Goal: Information Seeking & Learning: Learn about a topic

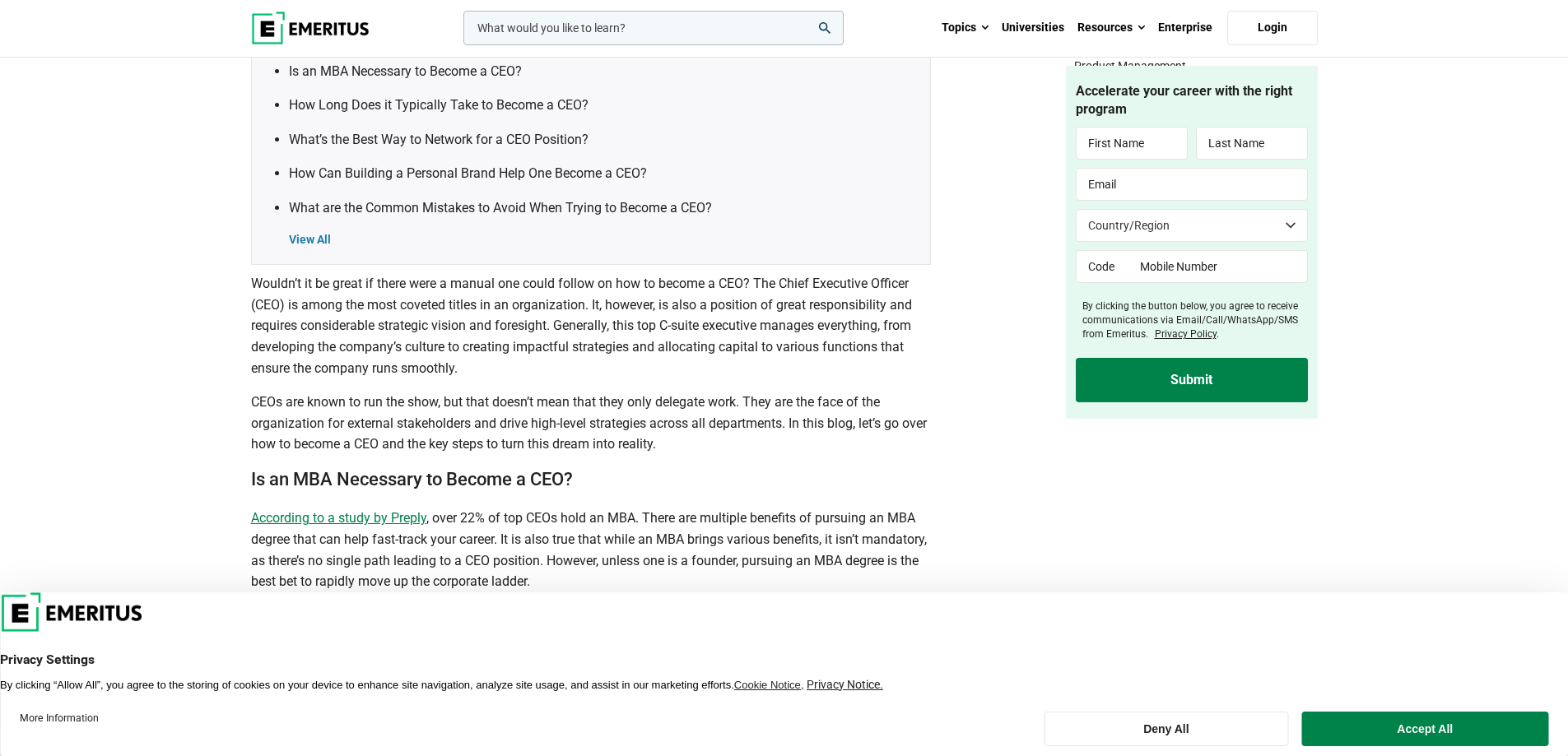
scroll to position [905, 0]
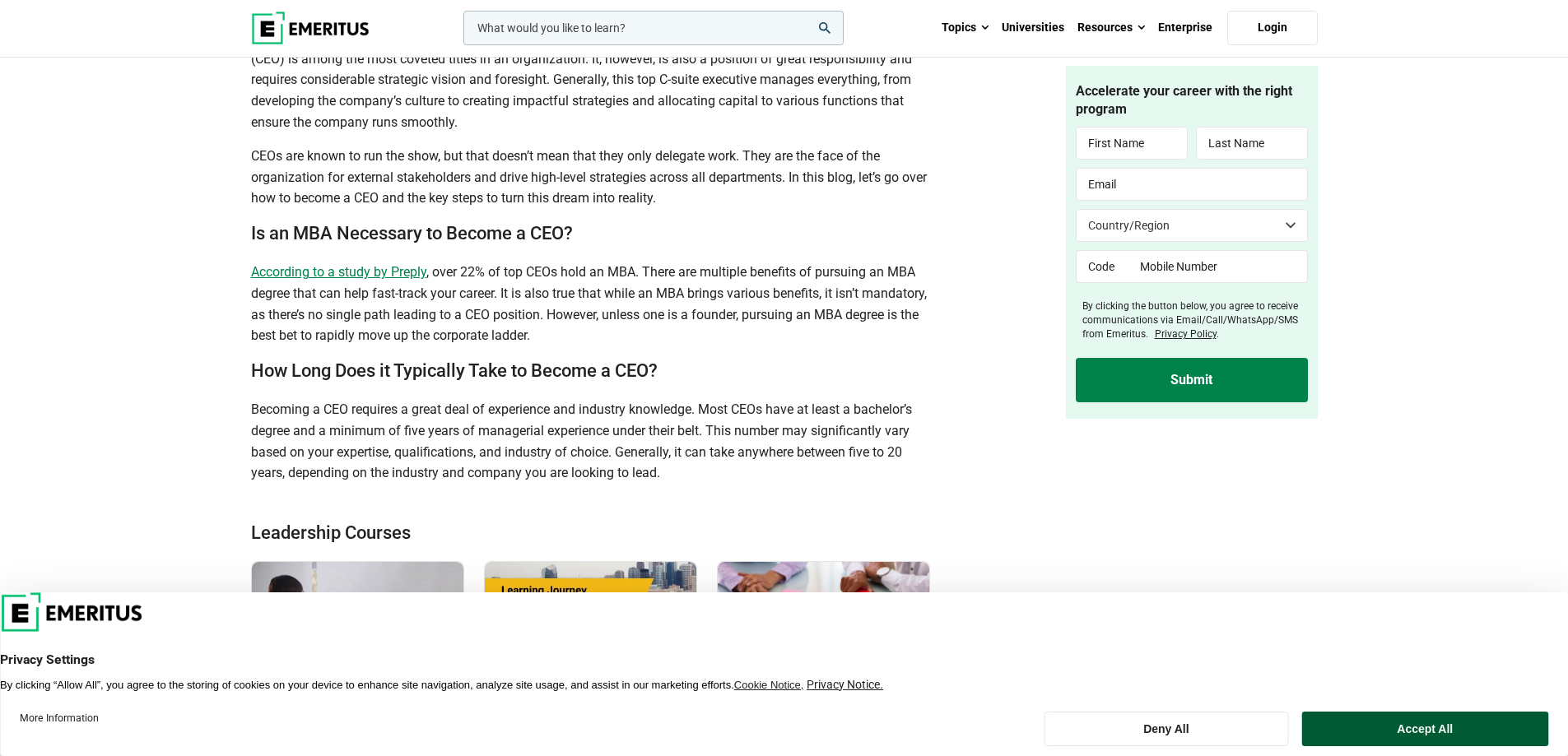
click at [1396, 727] on button "Accept All" at bounding box center [1425, 729] width 246 height 35
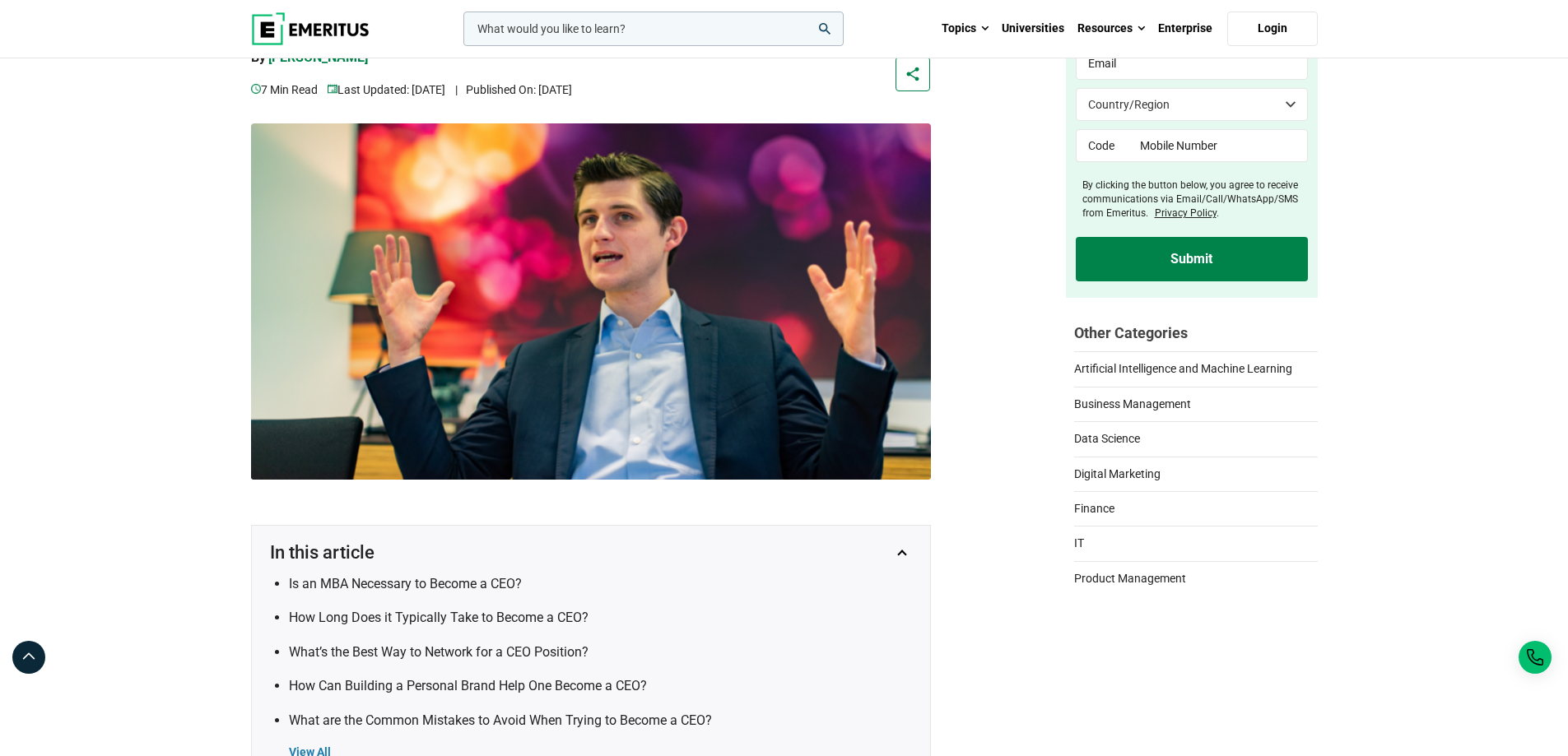
scroll to position [0, 0]
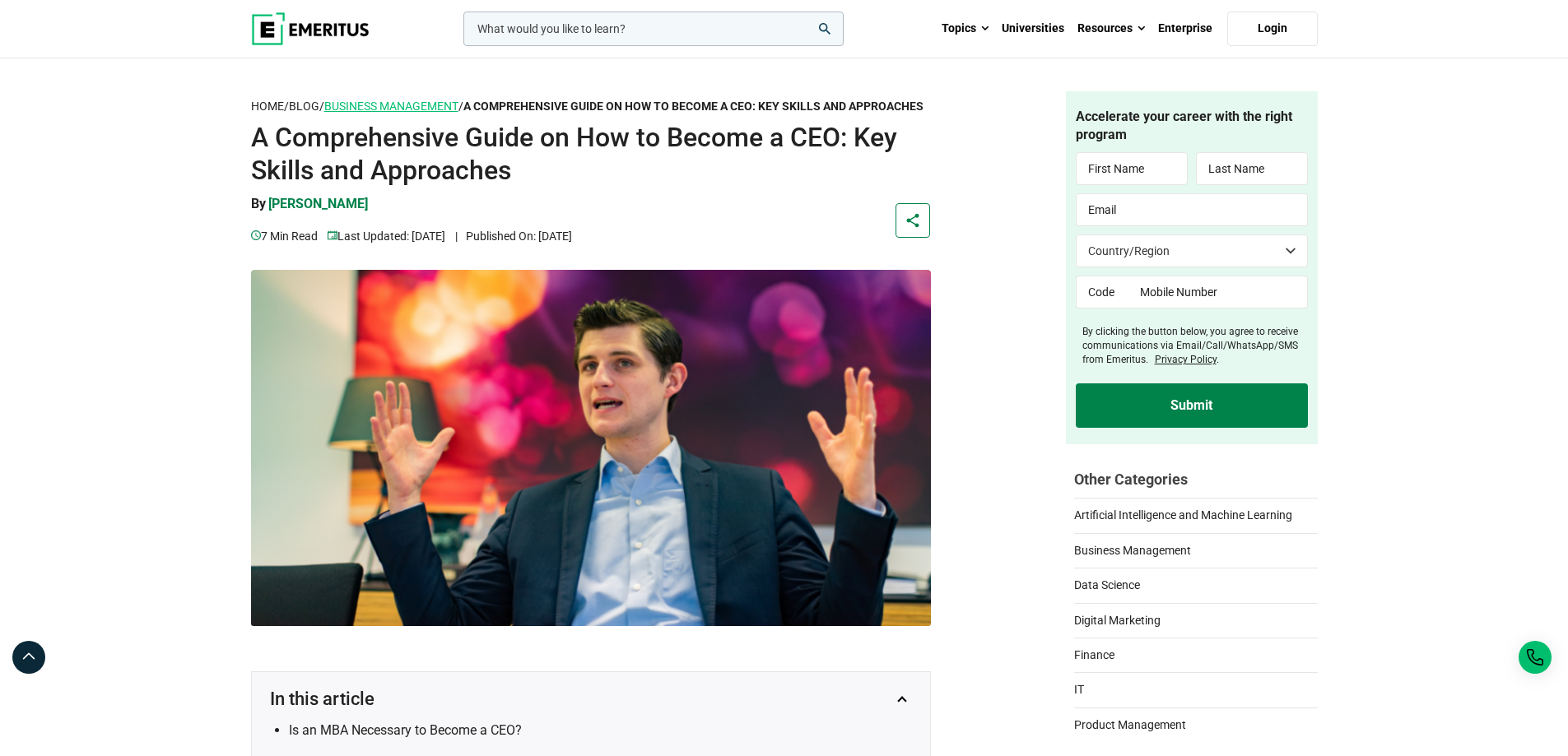
click at [423, 102] on link "Business Management" at bounding box center [391, 107] width 134 height 14
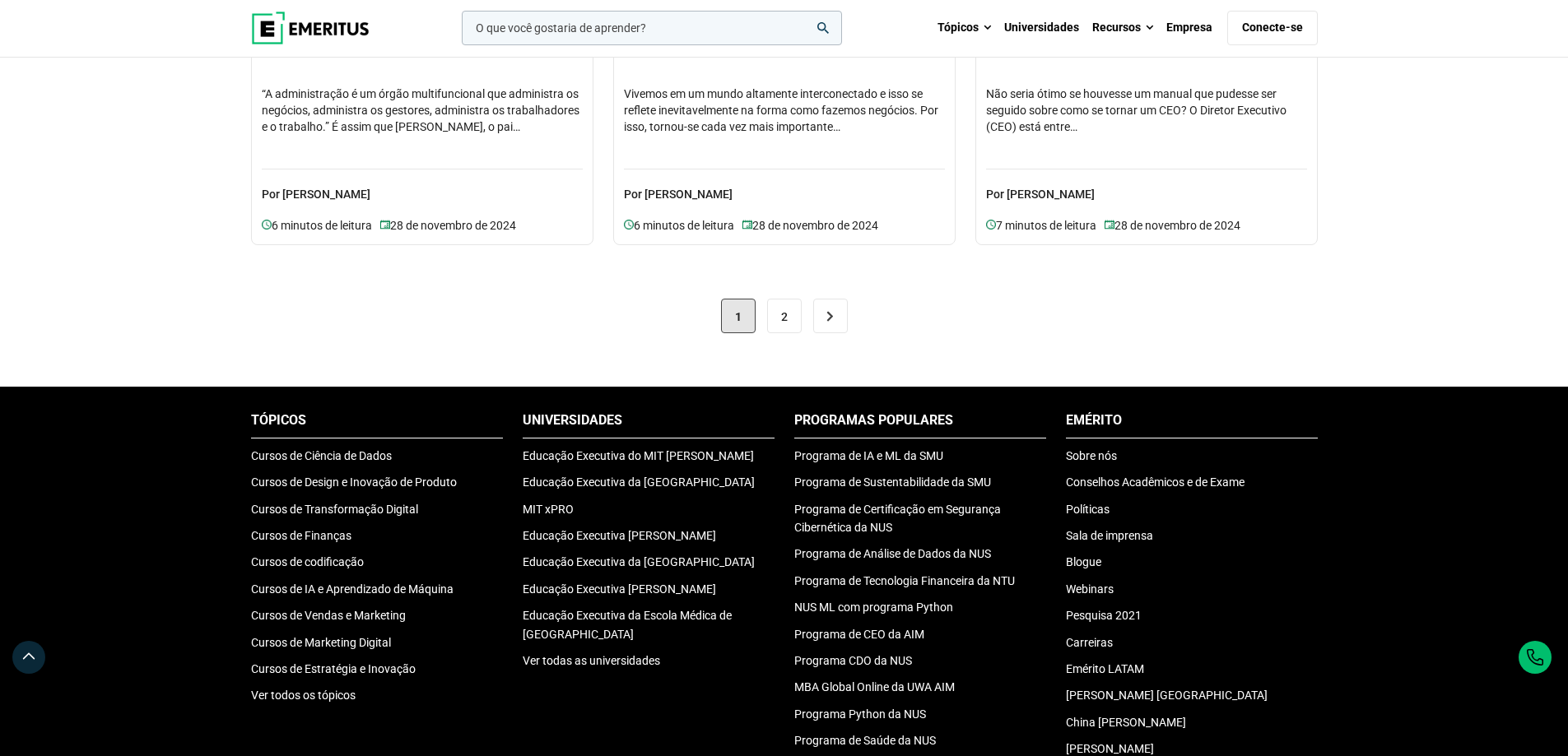
scroll to position [1728, 0]
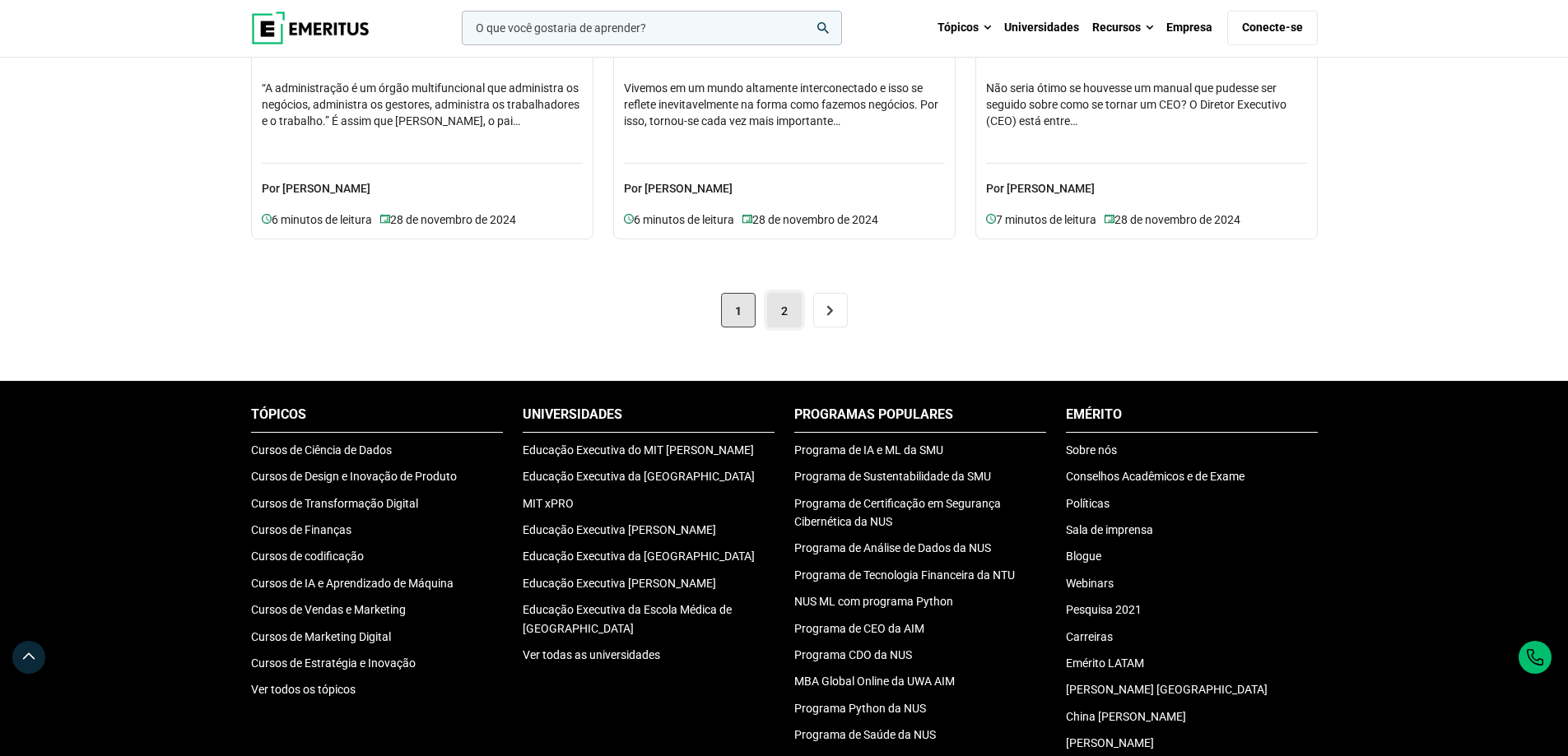
click at [793, 305] on link "2" at bounding box center [784, 310] width 35 height 35
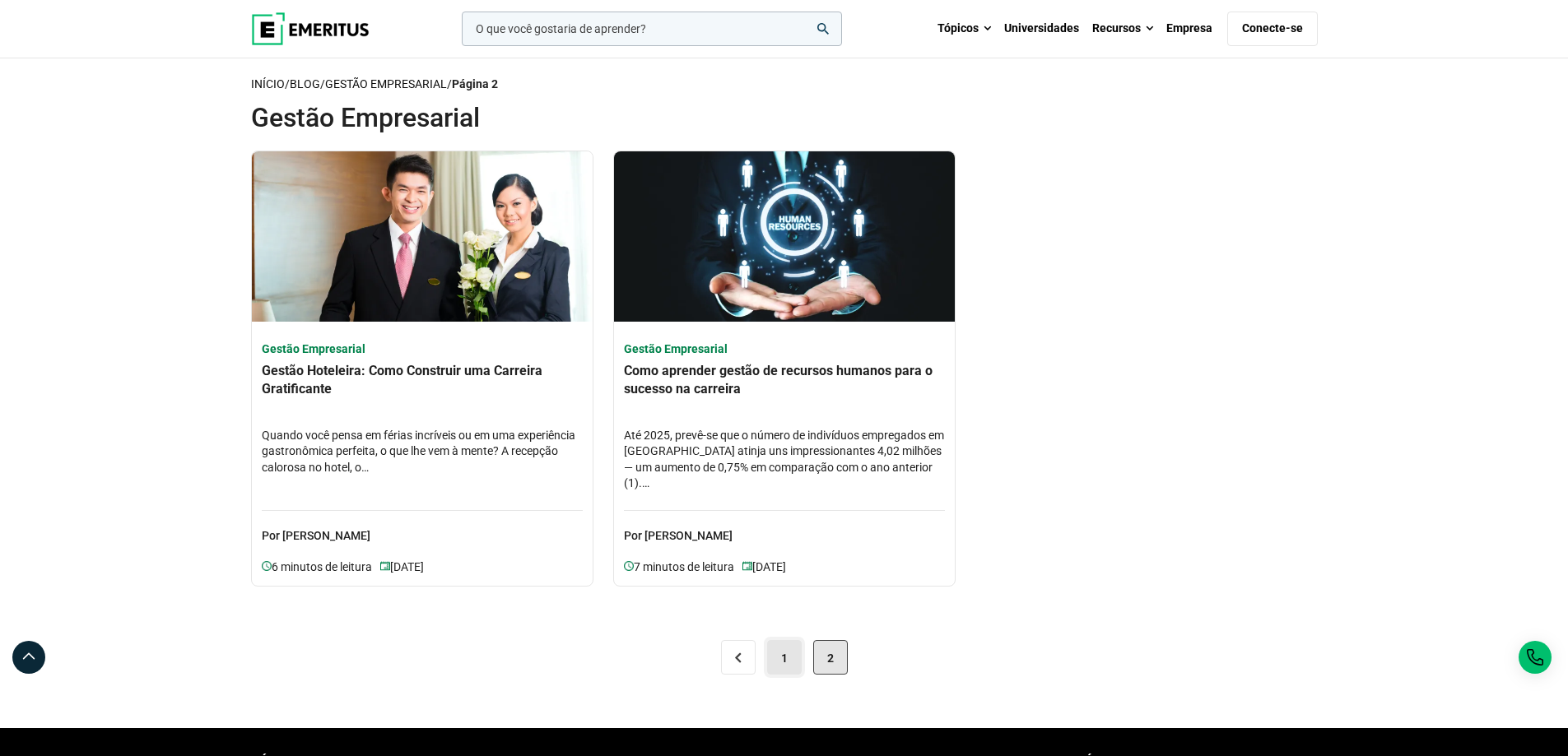
click at [788, 666] on link "1" at bounding box center [784, 657] width 35 height 35
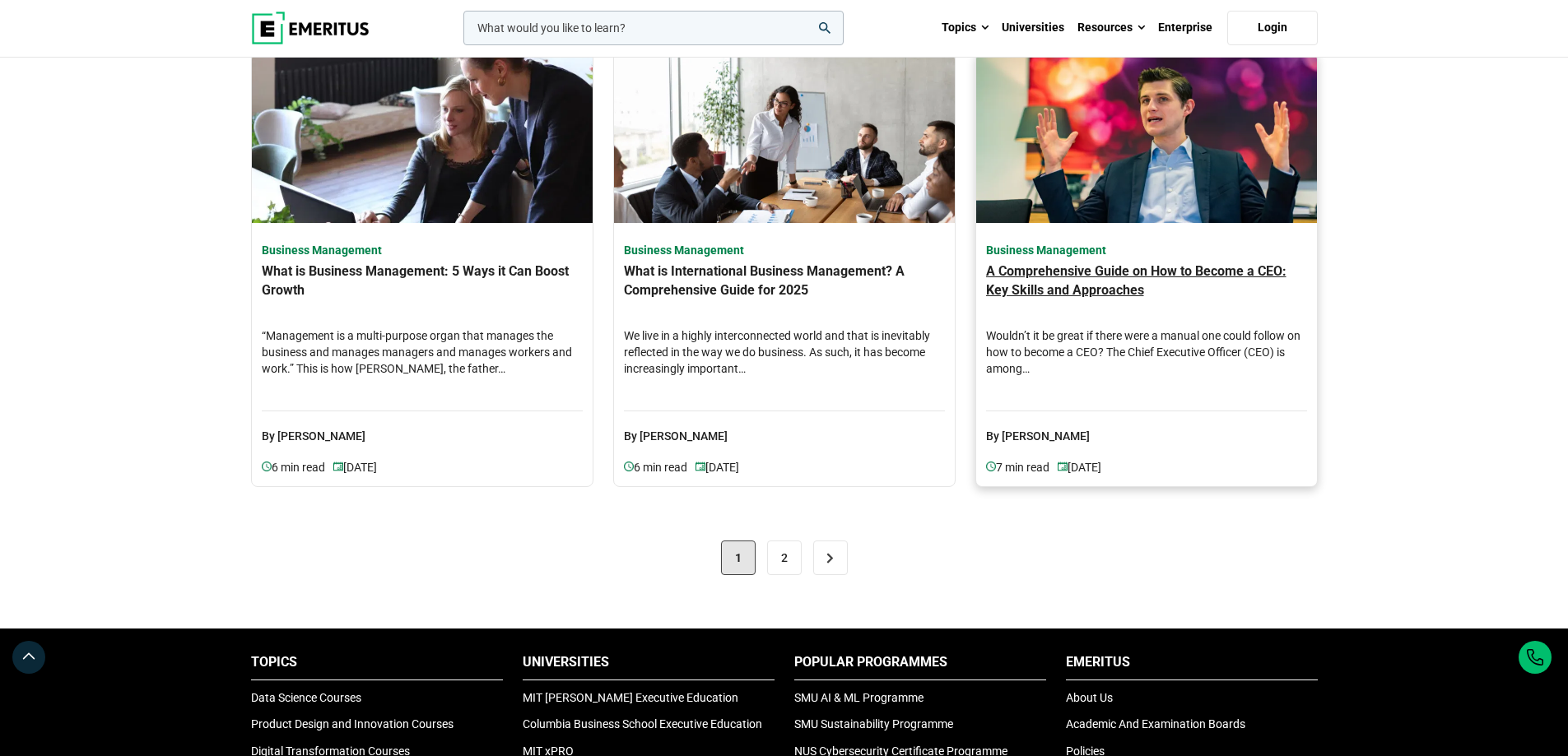
scroll to position [1481, 0]
drag, startPoint x: 980, startPoint y: 268, endPoint x: 1279, endPoint y: 272, distance: 299.0
click at [1279, 272] on div "Business Management A Comprehensive Guide on How to Become a CEO: Key Skills an…" at bounding box center [1146, 353] width 340 height 264
